Goal: Task Accomplishment & Management: Use online tool/utility

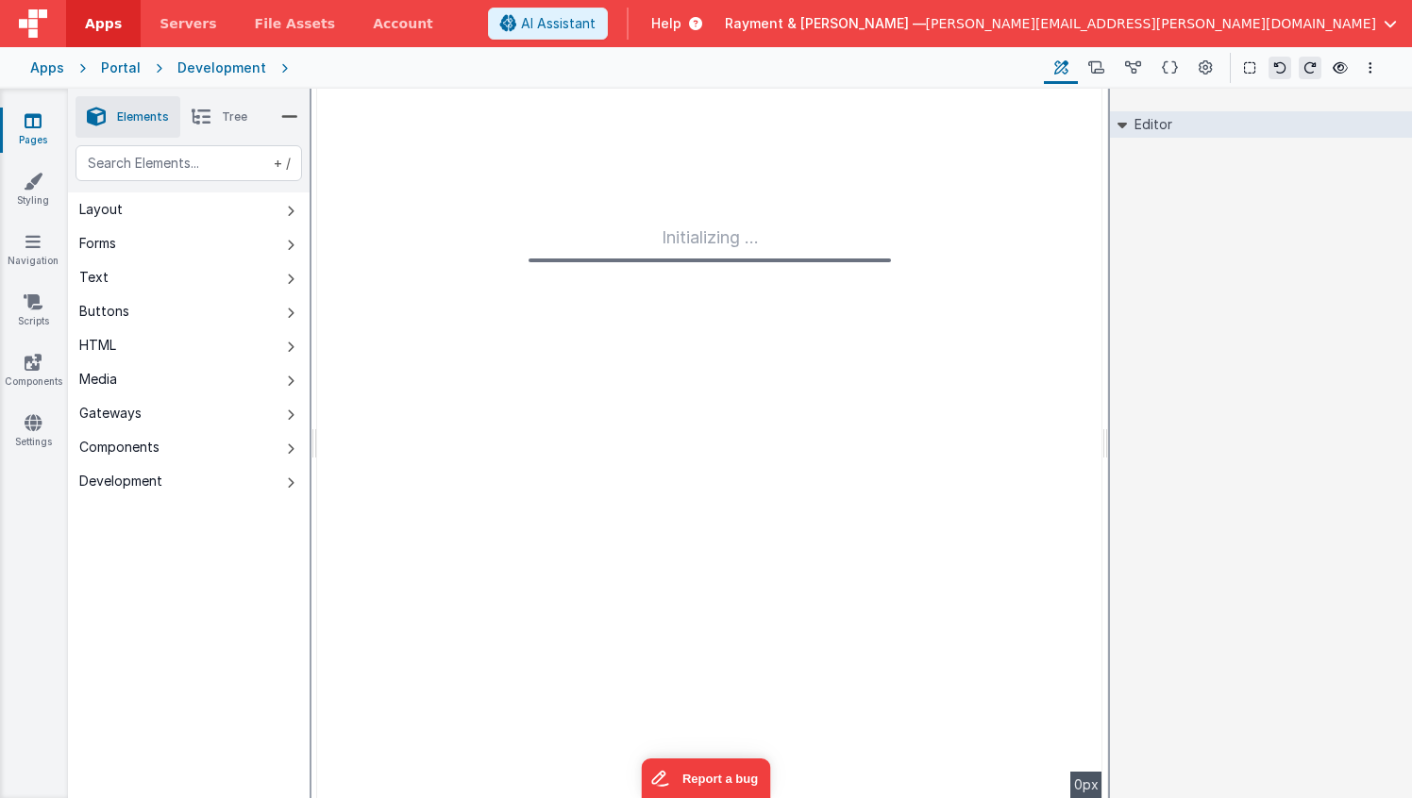
click at [119, 74] on div "Portal" at bounding box center [121, 68] width 40 height 19
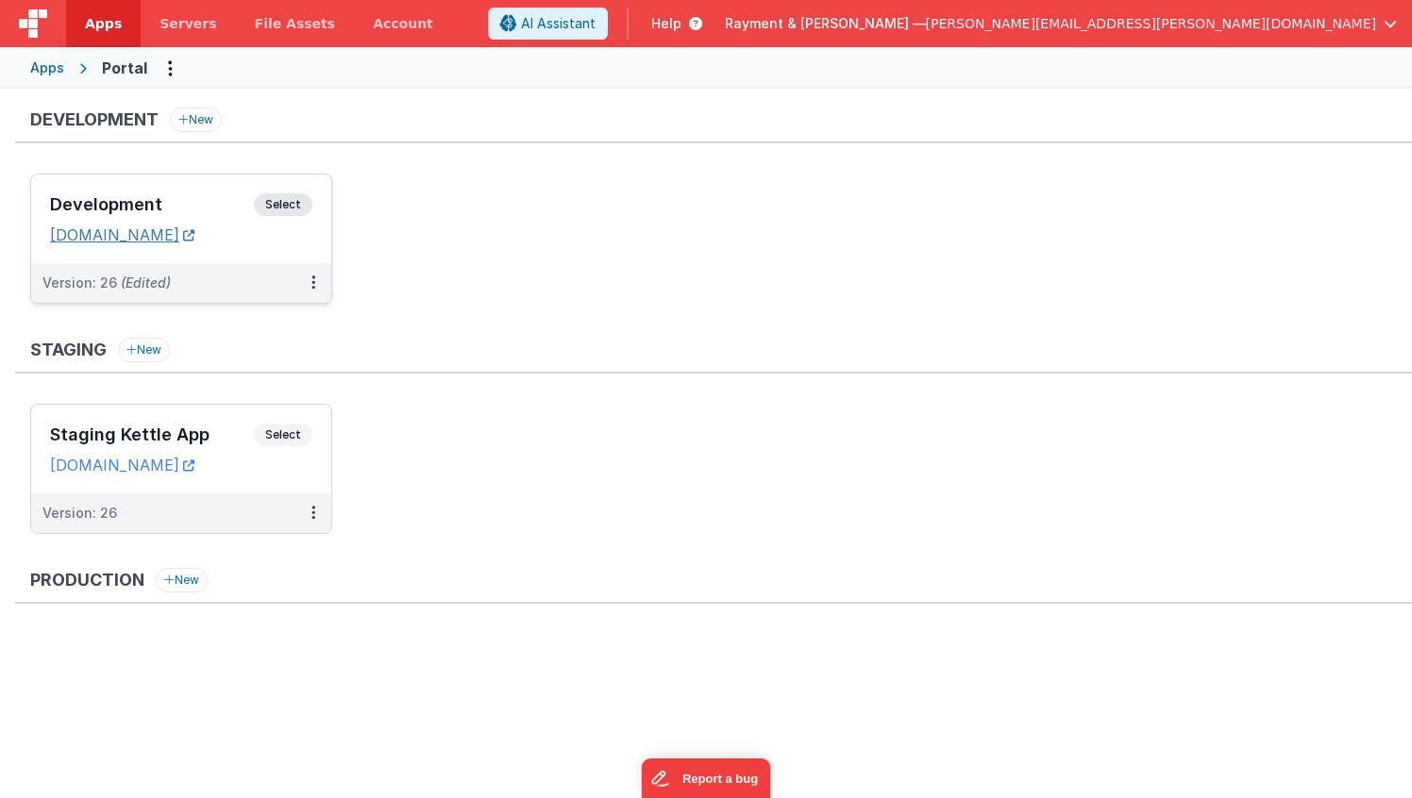
click at [194, 240] on link "[DOMAIN_NAME]" at bounding box center [122, 235] width 144 height 19
click at [451, 277] on ul "Development Select URLs [DOMAIN_NAME] Version: 26 (Edited)" at bounding box center [721, 248] width 1382 height 149
click at [311, 284] on button at bounding box center [313, 283] width 36 height 40
click at [234, 387] on link "Deploy..." at bounding box center [248, 394] width 166 height 34
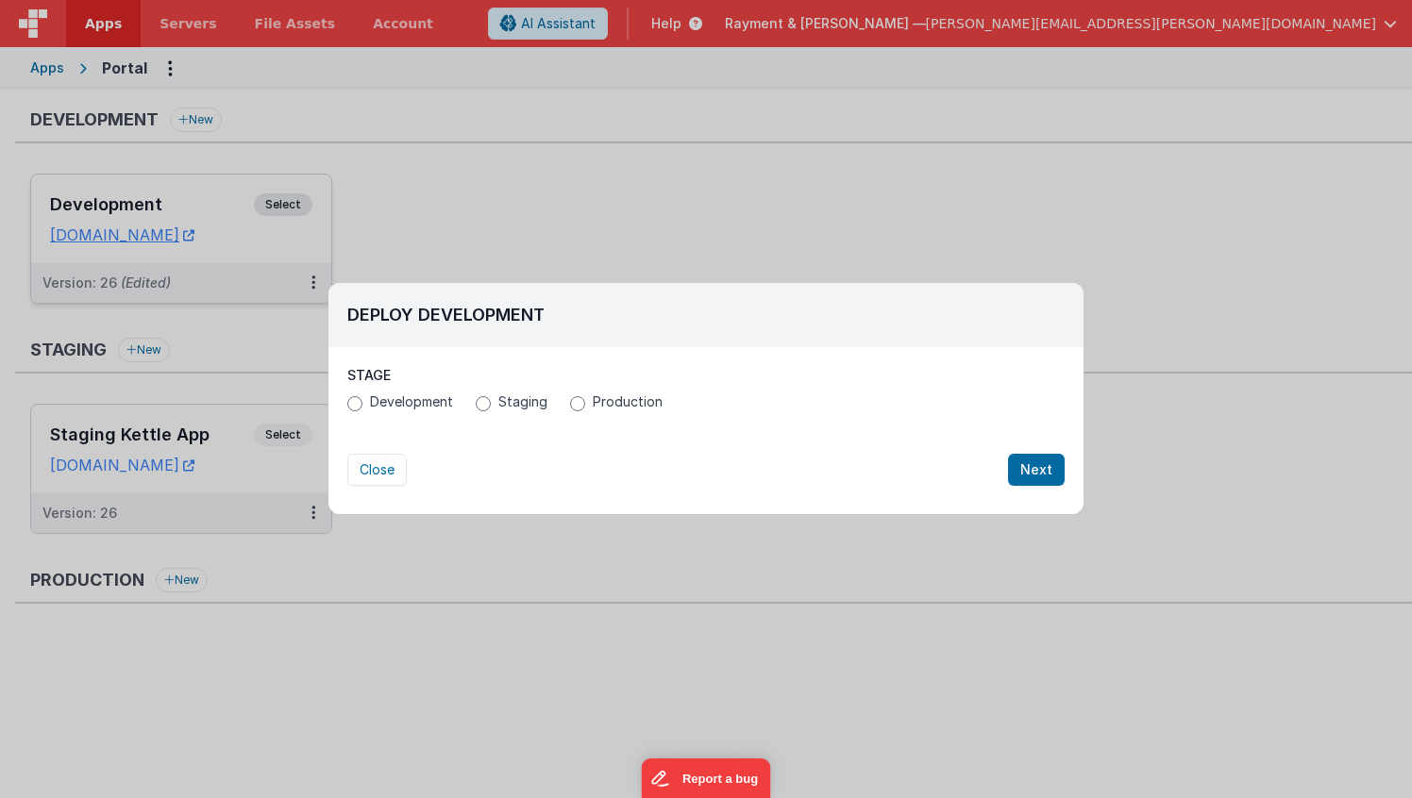
click at [496, 403] on label "Staging" at bounding box center [512, 402] width 72 height 19
click at [491, 403] on input "Staging" at bounding box center [483, 403] width 15 height 15
radio input "true"
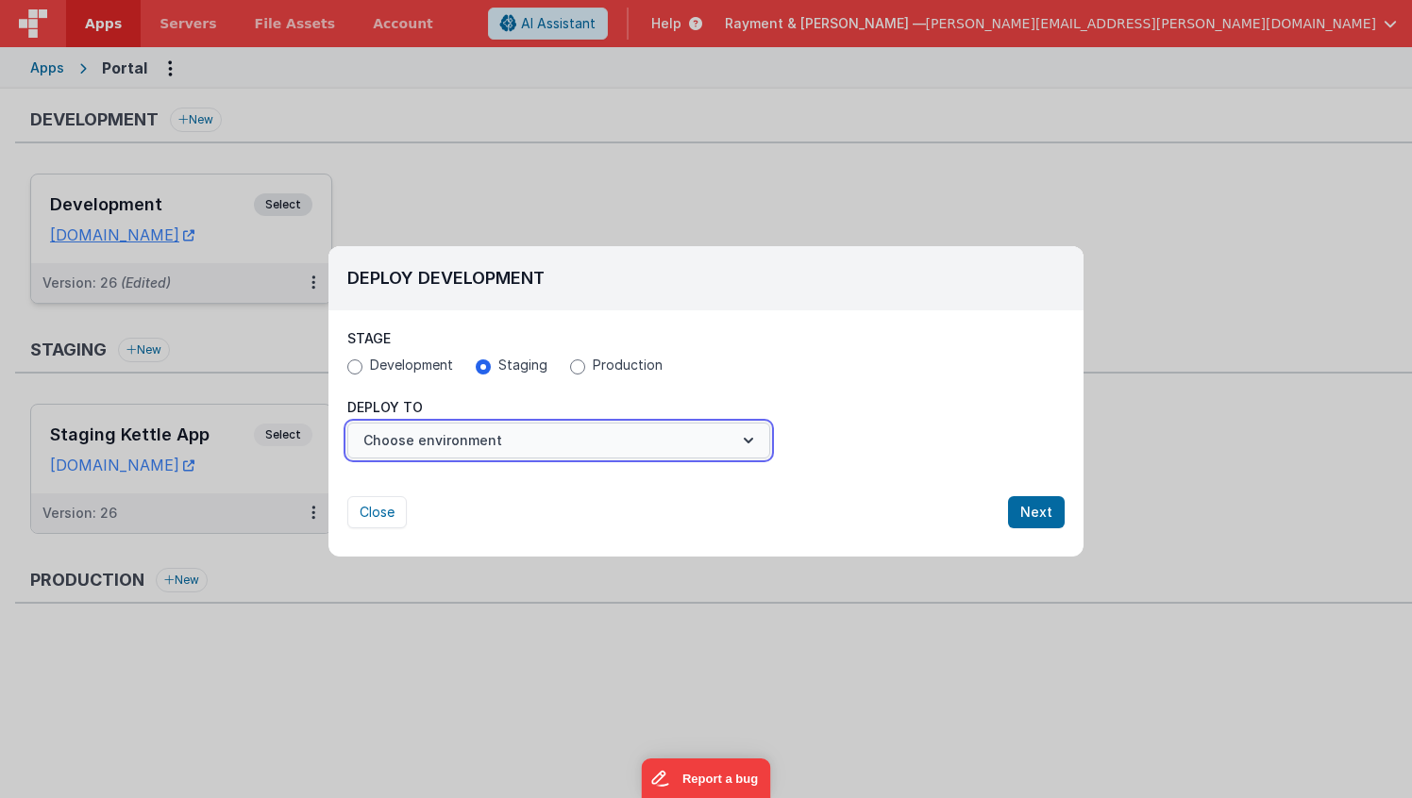
click at [471, 440] on button "Choose environment" at bounding box center [558, 441] width 423 height 36
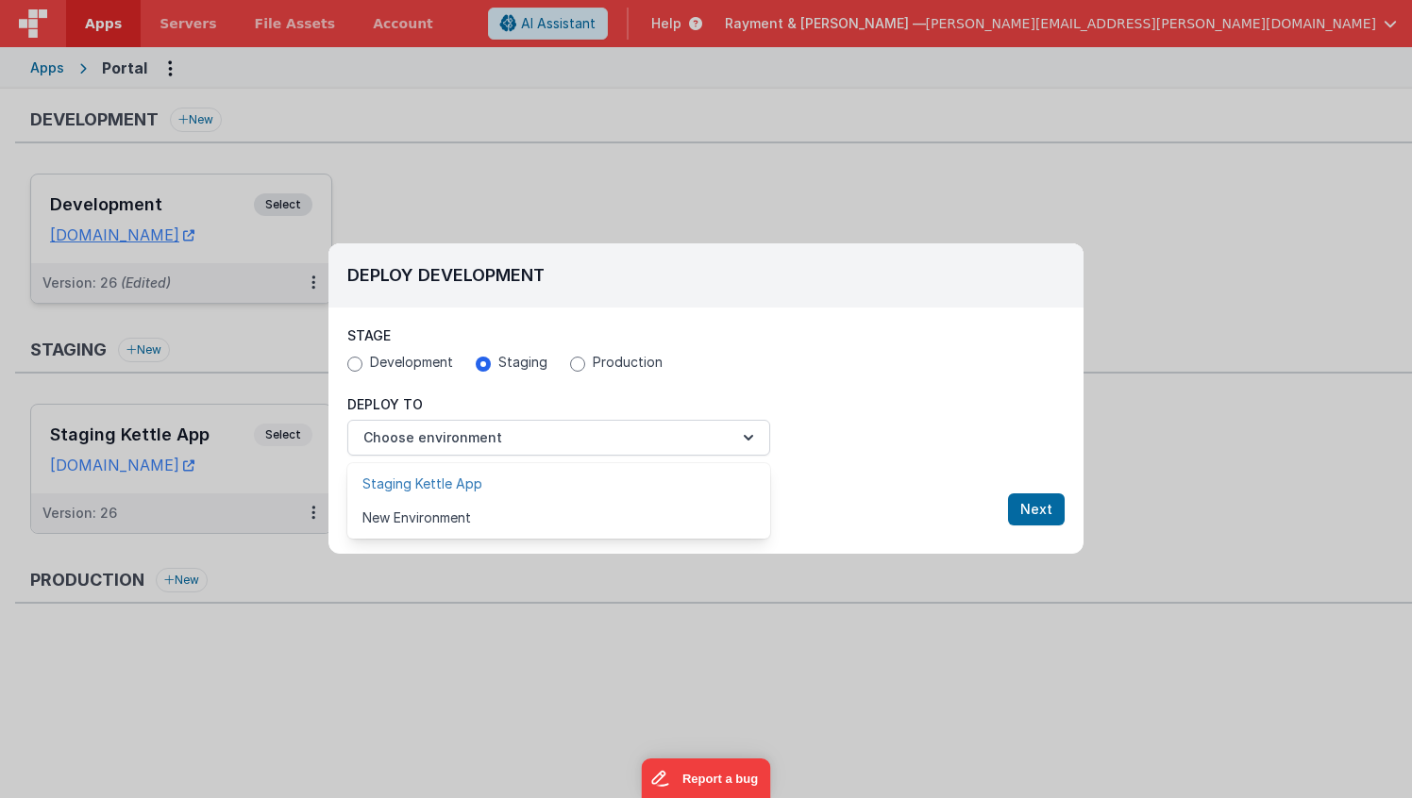
click at [438, 481] on link "Staging Kettle App" at bounding box center [558, 484] width 423 height 34
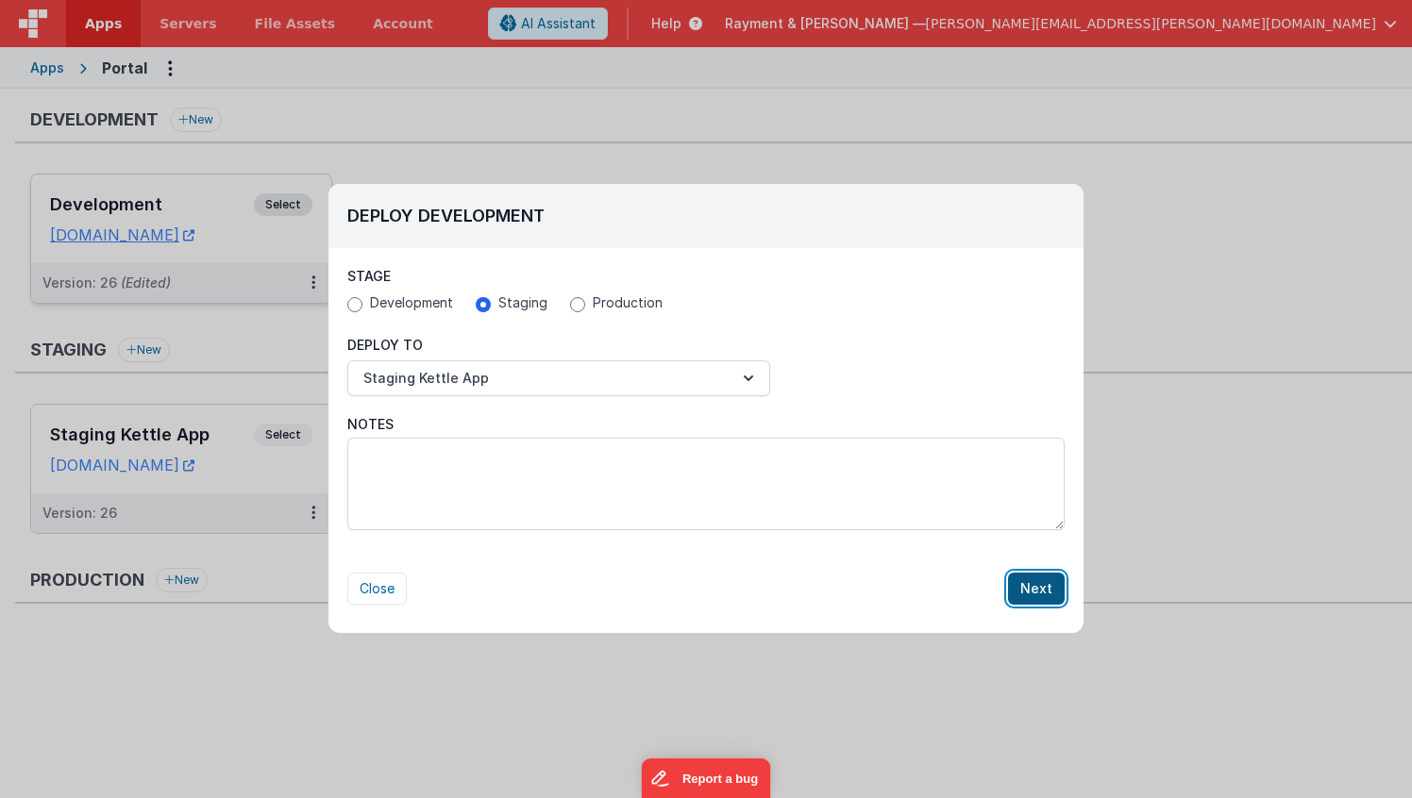
click at [1038, 590] on button "Next" at bounding box center [1036, 589] width 57 height 32
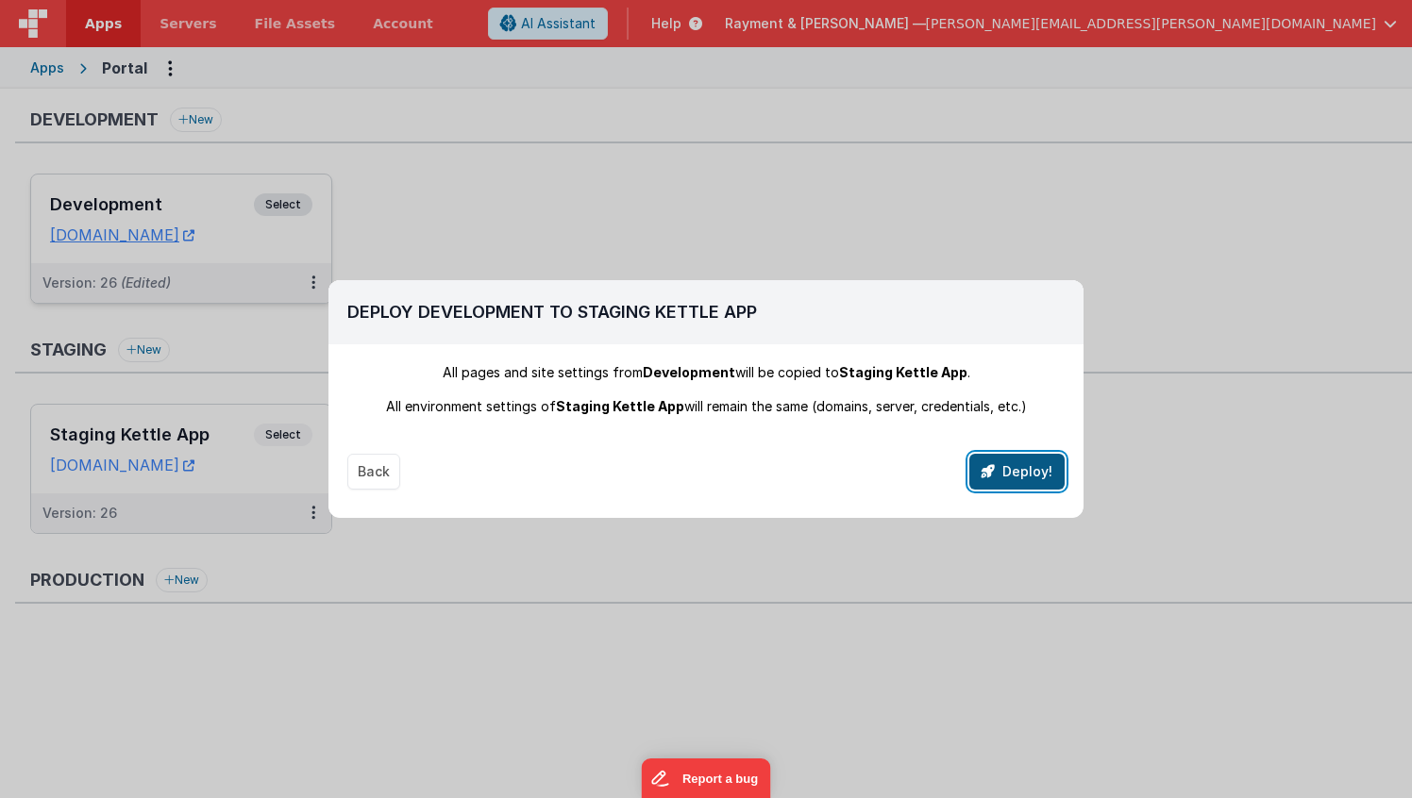
click at [1019, 478] on button "Deploy!" at bounding box center [1016, 472] width 95 height 36
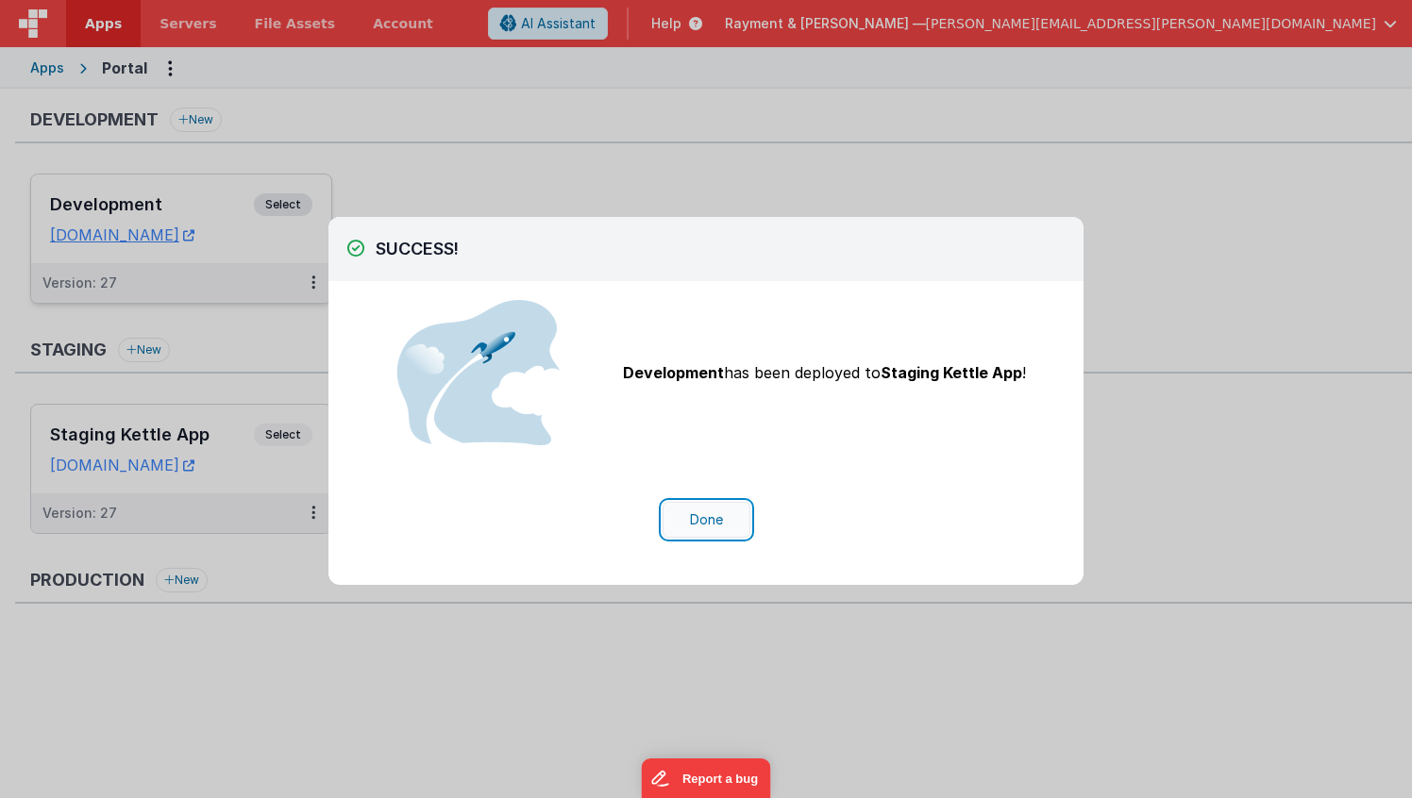
click at [706, 528] on button "Done" at bounding box center [707, 520] width 88 height 36
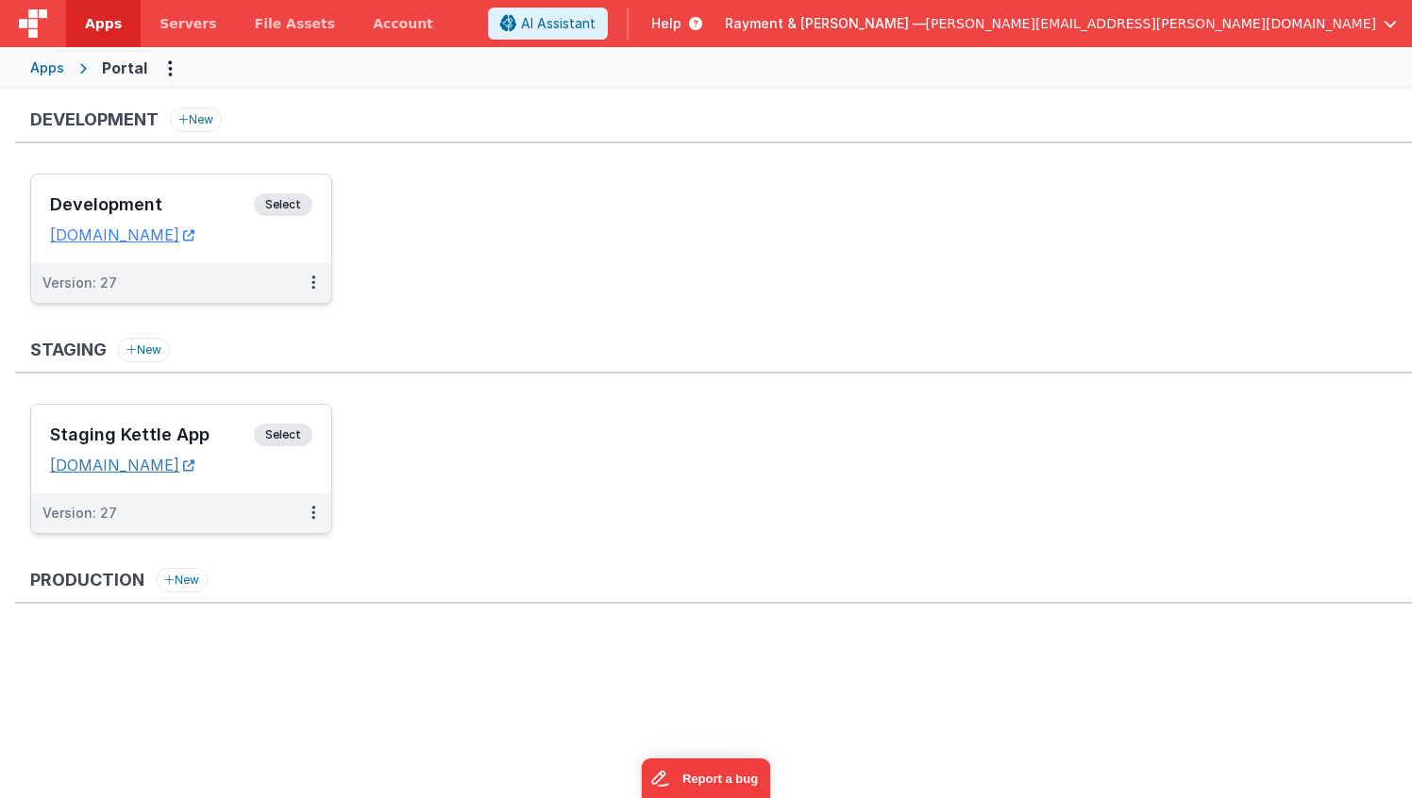
click at [194, 465] on link "[DOMAIN_NAME]" at bounding box center [122, 465] width 144 height 19
click at [194, 233] on link "[DOMAIN_NAME]" at bounding box center [122, 235] width 144 height 19
click at [695, 240] on ul "Development Select URLs [DOMAIN_NAME] Version: 27" at bounding box center [721, 248] width 1382 height 149
click at [203, 196] on h3 "Development" at bounding box center [152, 204] width 204 height 19
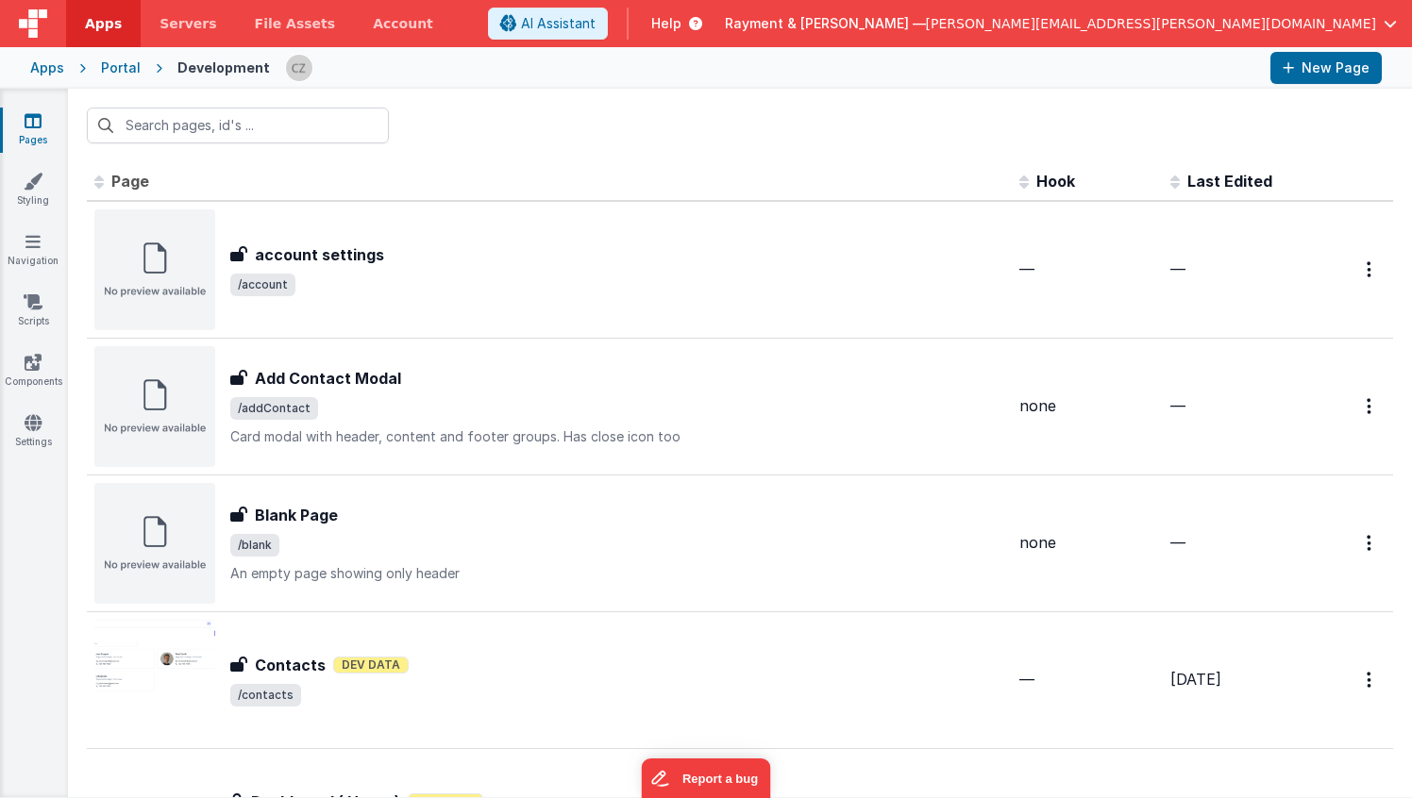
click at [545, 133] on div at bounding box center [740, 126] width 1344 height 74
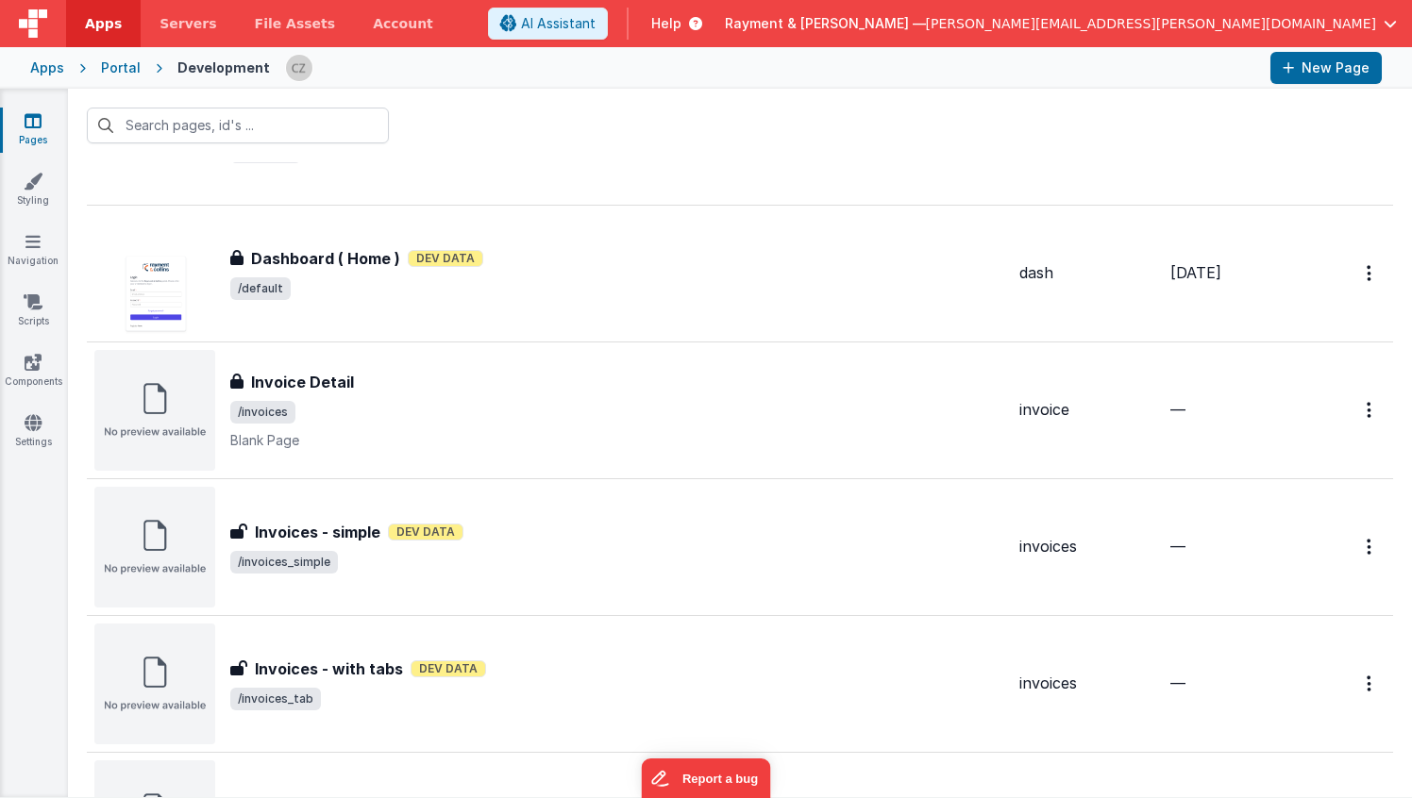
scroll to position [535, 0]
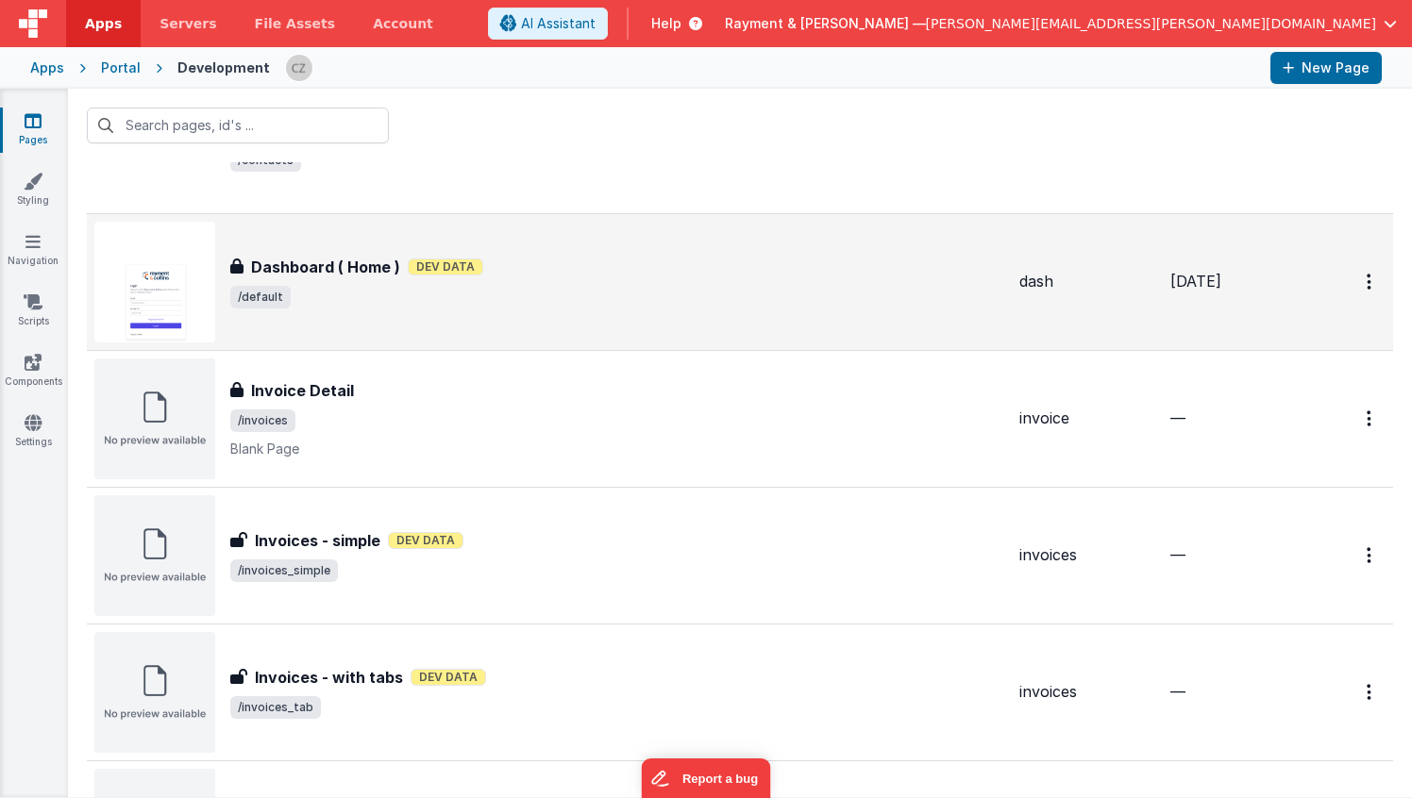
click at [431, 302] on span "/default" at bounding box center [617, 297] width 774 height 23
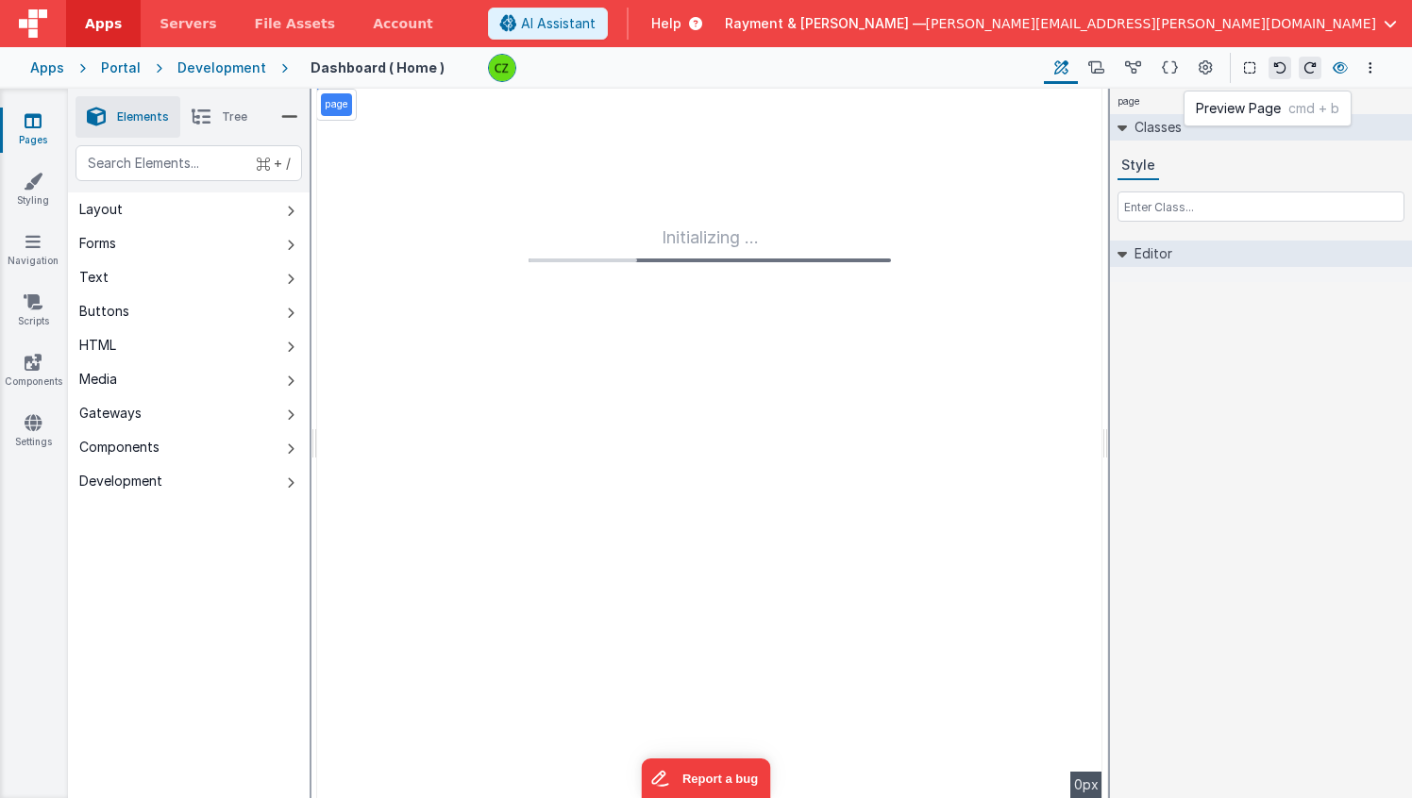
click at [1342, 64] on icon at bounding box center [1340, 67] width 15 height 13
